Goal: Task Accomplishment & Management: Complete application form

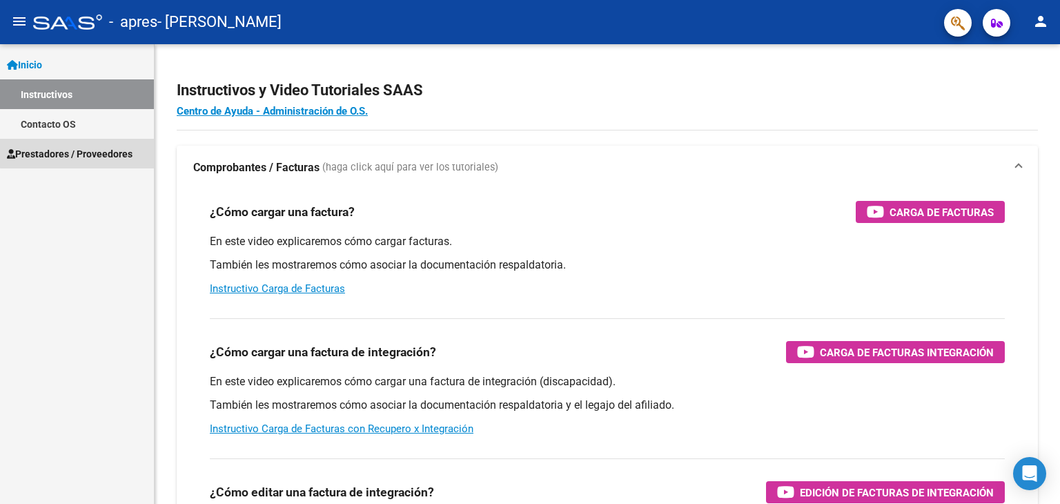
click at [94, 142] on link "Prestadores / Proveedores" at bounding box center [77, 154] width 154 height 30
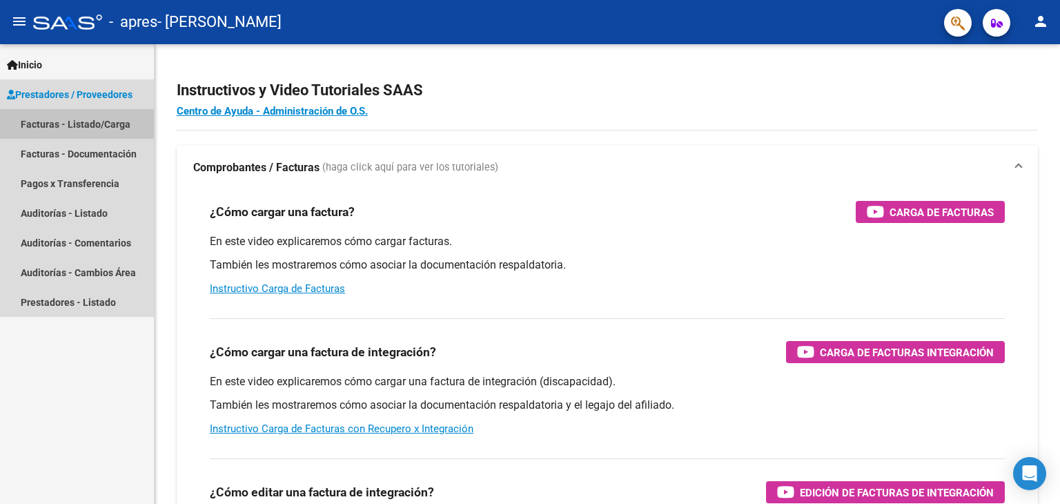
click at [86, 121] on link "Facturas - Listado/Carga" at bounding box center [77, 124] width 154 height 30
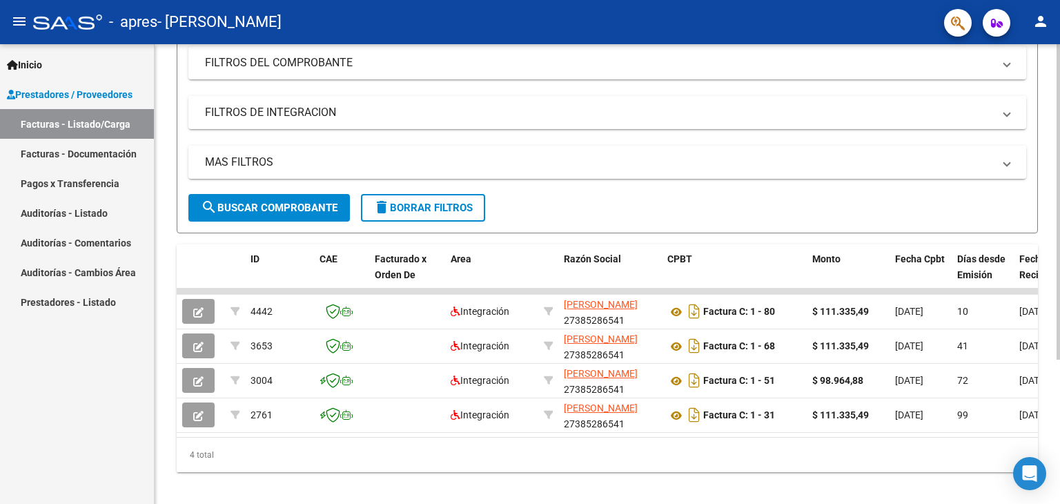
click at [1060, 220] on div at bounding box center [1058, 336] width 3 height 315
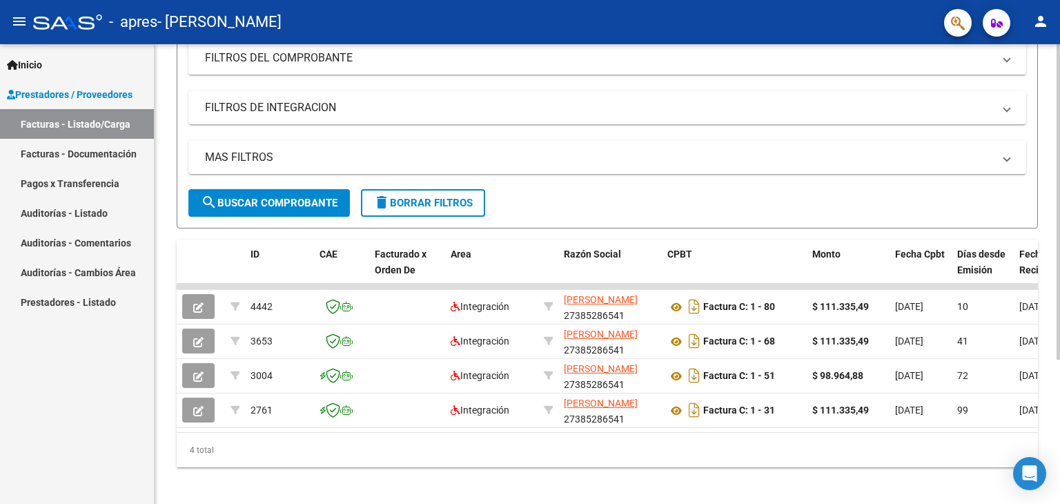
click at [433, 454] on div "4 total" at bounding box center [607, 450] width 861 height 35
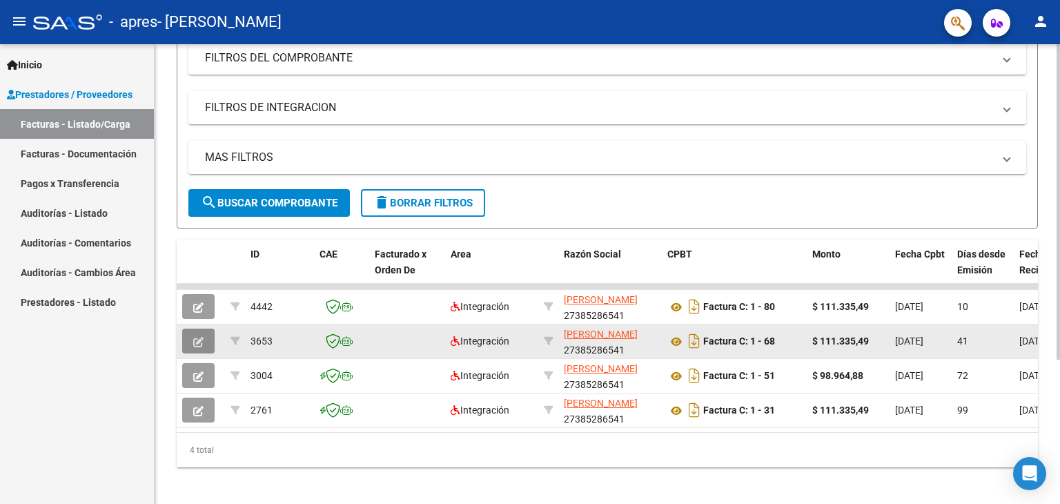
click at [196, 338] on icon "button" at bounding box center [198, 342] width 10 height 10
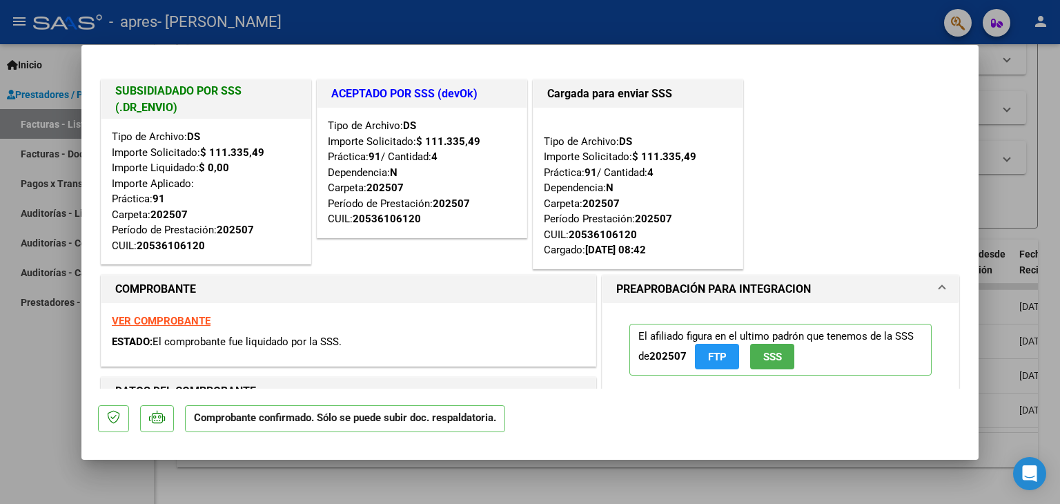
click at [52, 351] on div at bounding box center [530, 252] width 1060 height 504
type input "$ 0,00"
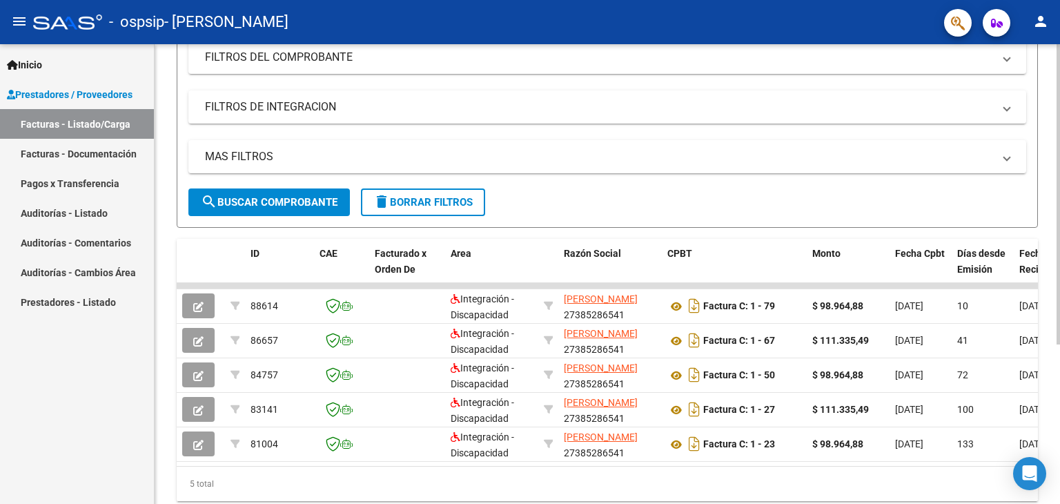
scroll to position [244, 0]
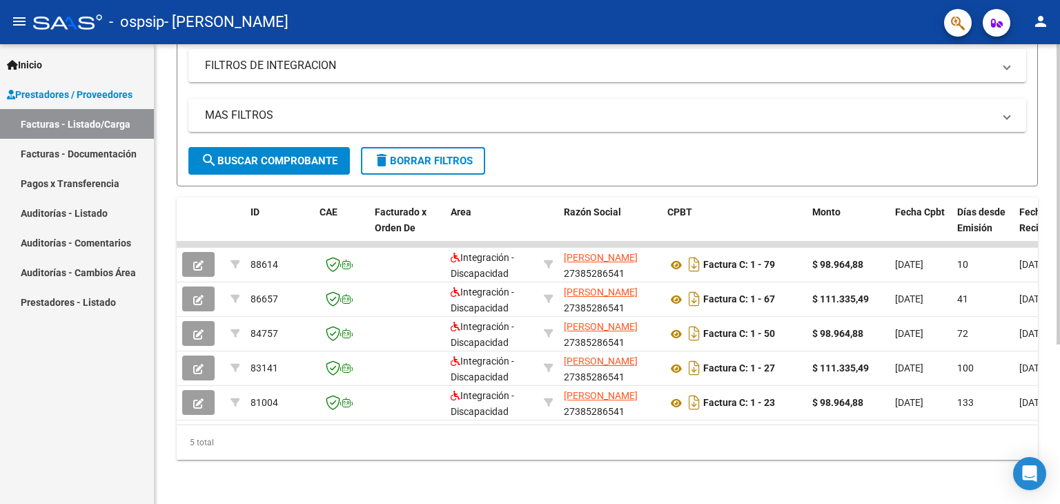
click at [1051, 377] on div "Video tutorial PRESTADORES -> Listado de CPBTs Emitidos por Prestadores / Prove…" at bounding box center [609, 156] width 909 height 695
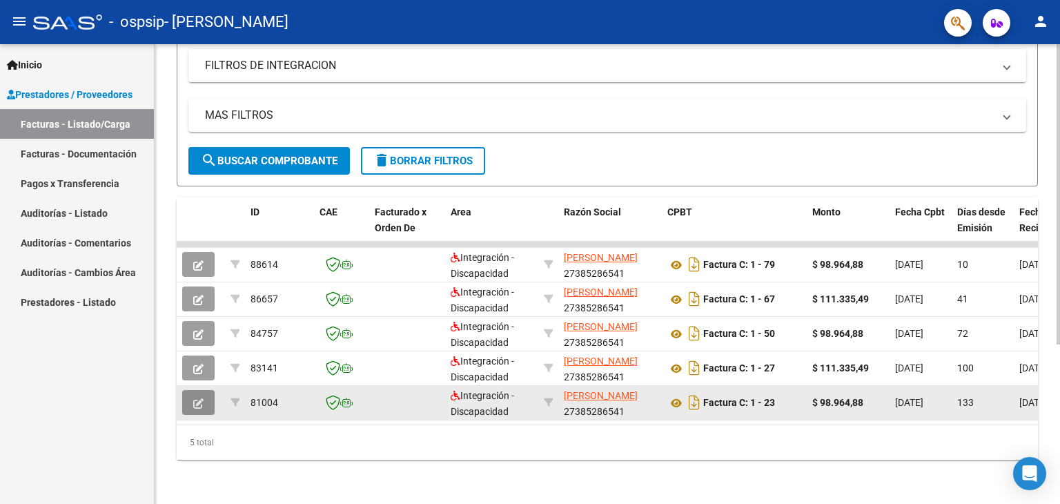
click at [202, 398] on icon "button" at bounding box center [198, 403] width 10 height 10
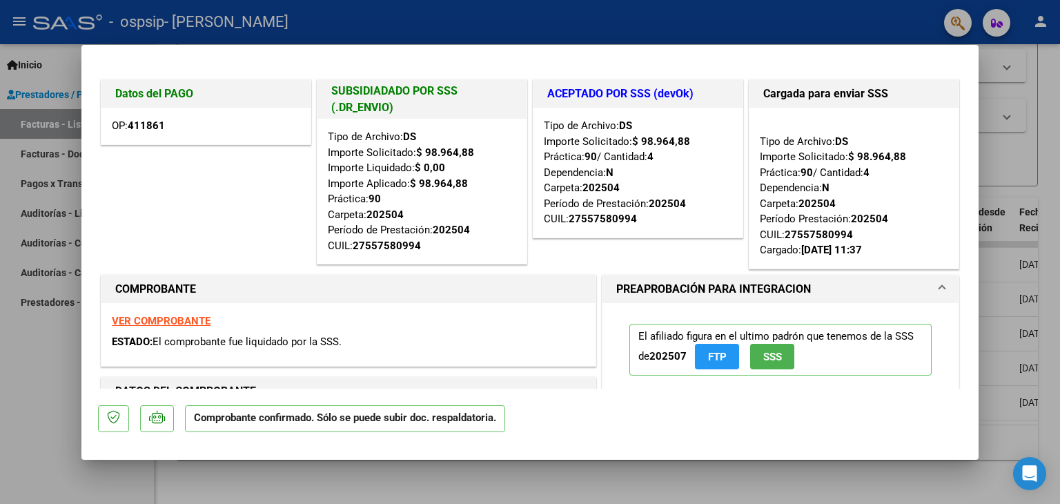
click at [28, 362] on div at bounding box center [530, 252] width 1060 height 504
type input "$ 0,00"
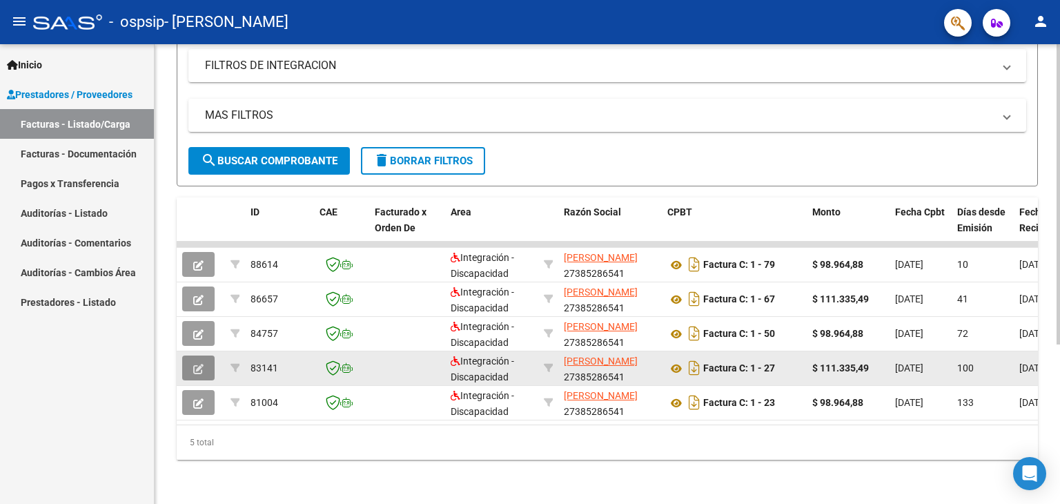
click at [203, 364] on icon "button" at bounding box center [198, 369] width 10 height 10
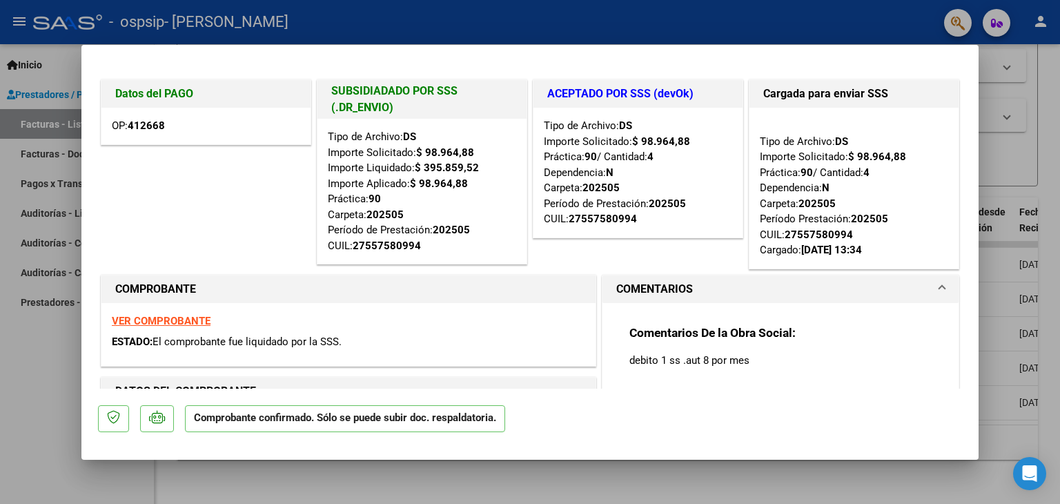
click at [26, 345] on div at bounding box center [530, 252] width 1060 height 504
type input "$ 0,00"
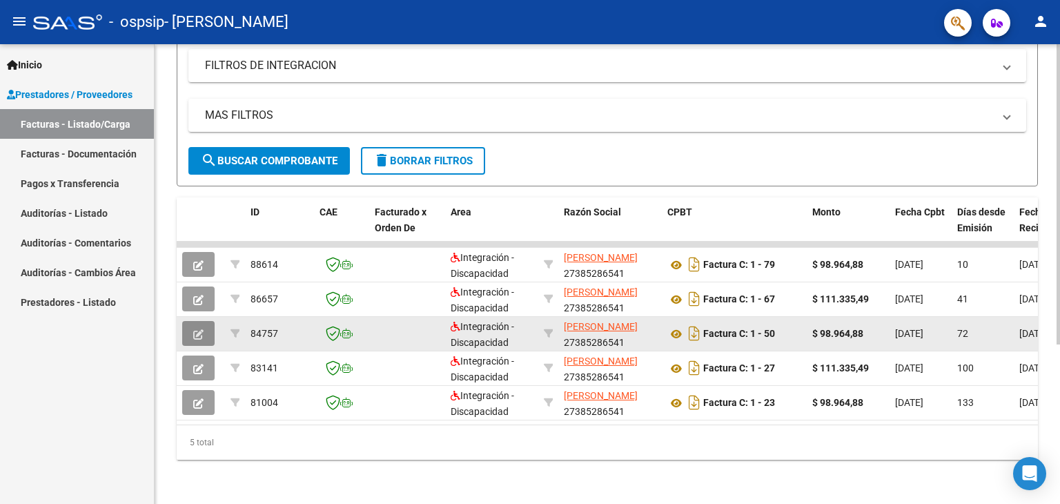
click at [210, 324] on button "button" at bounding box center [198, 333] width 32 height 25
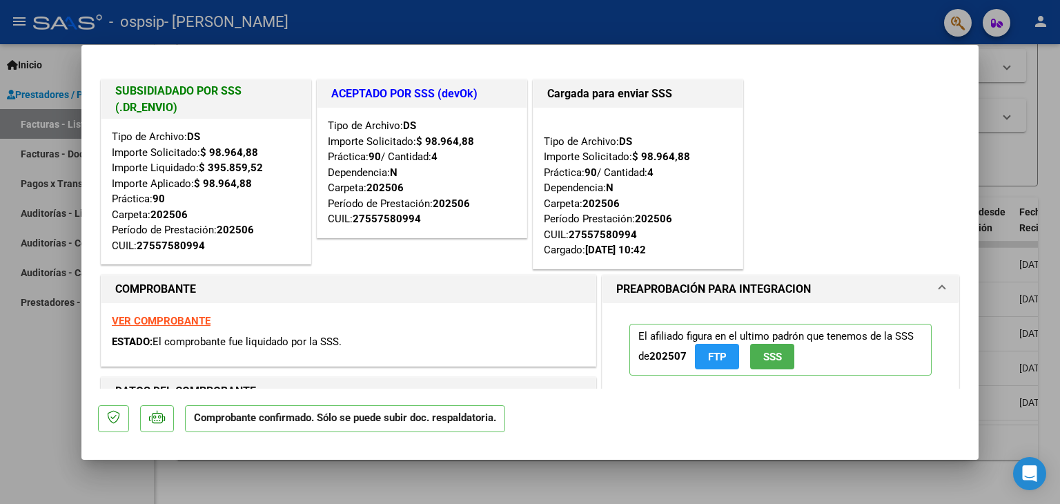
click at [60, 351] on div at bounding box center [530, 252] width 1060 height 504
type input "$ 0,00"
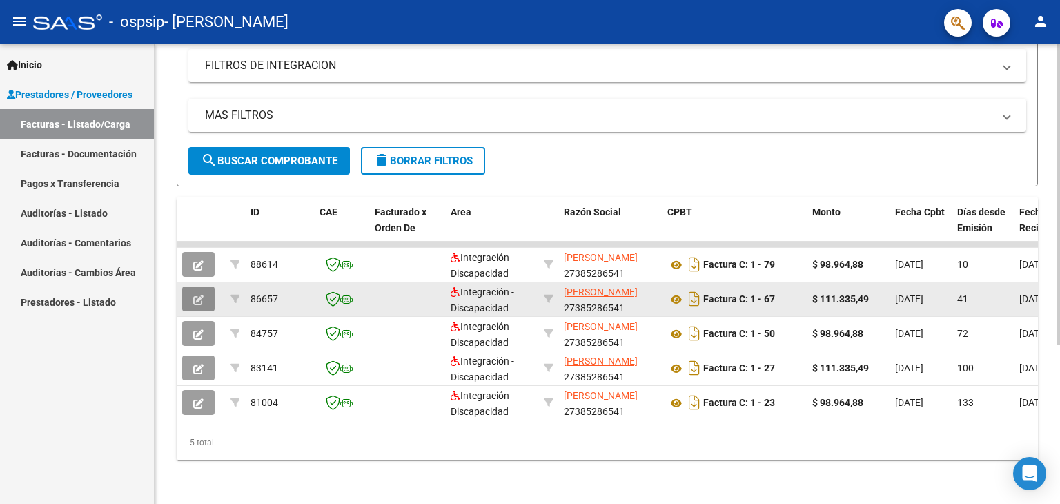
click at [208, 286] on button "button" at bounding box center [198, 298] width 32 height 25
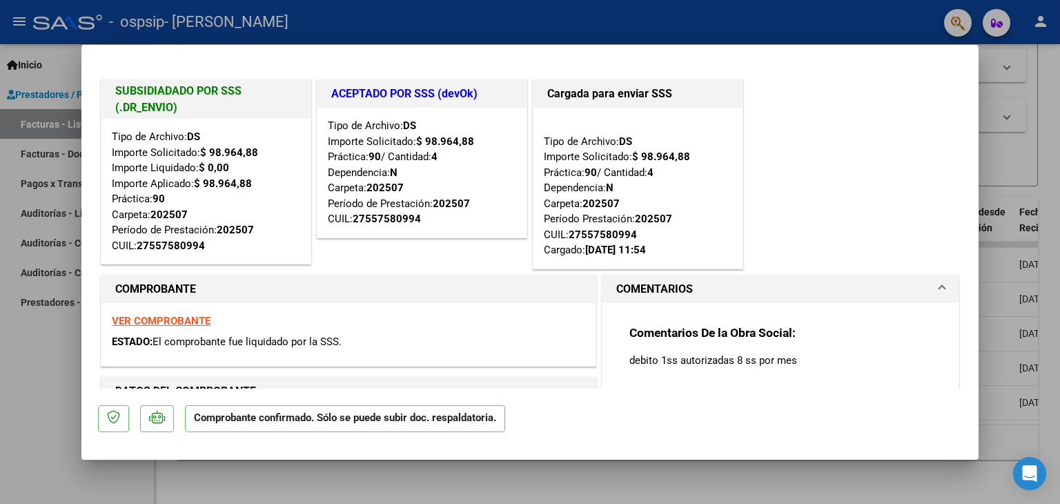
click at [34, 338] on div at bounding box center [530, 252] width 1060 height 504
type input "$ 0,00"
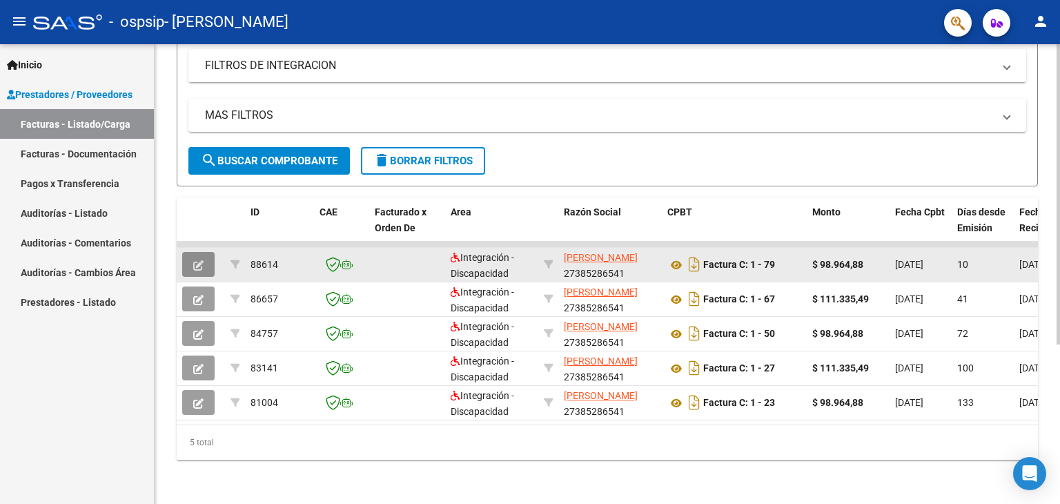
click at [201, 260] on icon "button" at bounding box center [198, 265] width 10 height 10
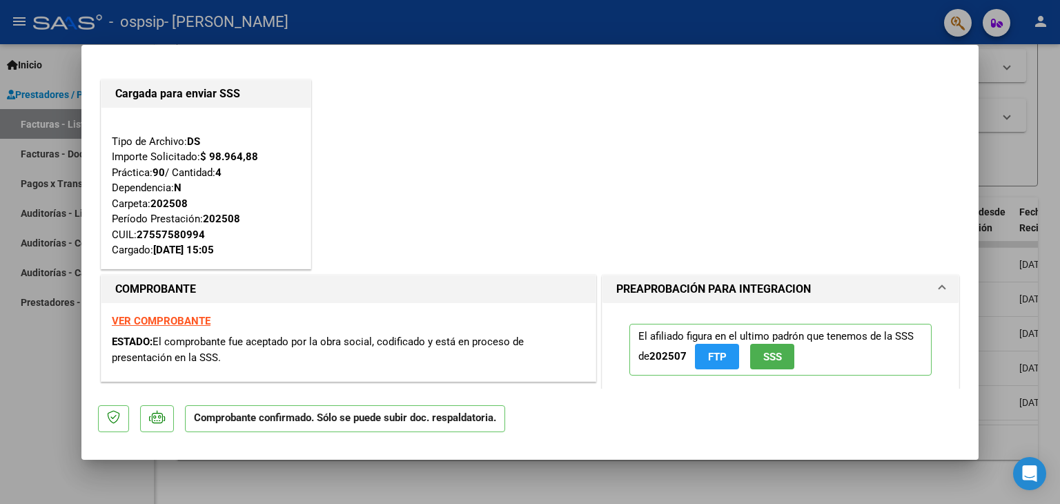
click at [35, 373] on div at bounding box center [530, 252] width 1060 height 504
type input "$ 0,00"
